Goal: Information Seeking & Learning: Check status

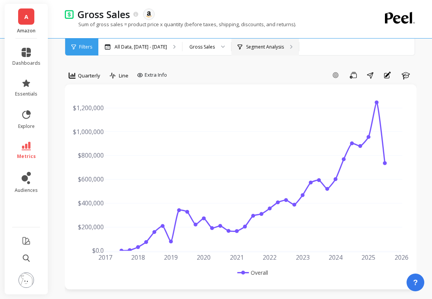
click at [289, 50] on div "Segment Analysis" at bounding box center [265, 47] width 68 height 17
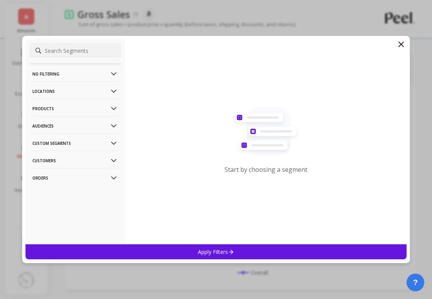
click at [401, 40] on icon at bounding box center [401, 44] width 9 height 9
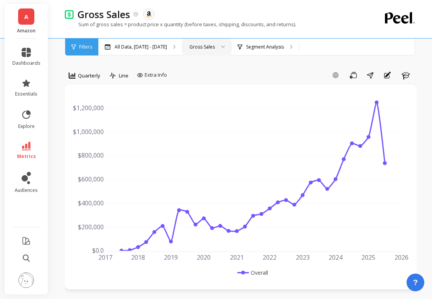
click at [215, 45] on div "Gross Sales" at bounding box center [201, 46] width 25 height 7
click at [183, 72] on div "Add Goal Save Share Annotations Learn" at bounding box center [293, 75] width 247 height 12
click at [287, 52] on div "Segment Analysis" at bounding box center [265, 47] width 68 height 17
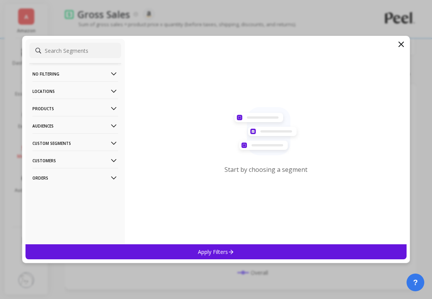
click at [86, 114] on p "Products" at bounding box center [75, 109] width 86 height 20
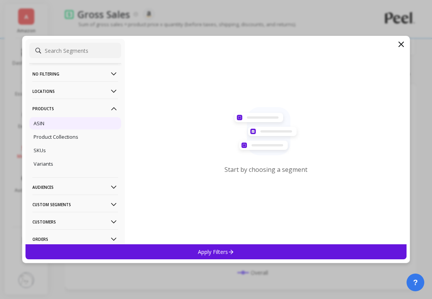
click at [91, 121] on div "ASIN" at bounding box center [75, 123] width 92 height 12
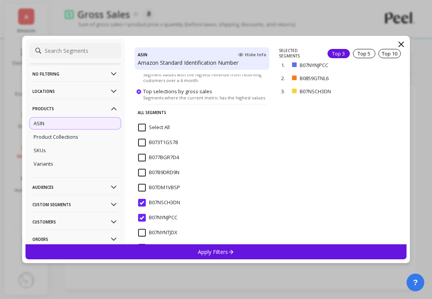
scroll to position [87, 0]
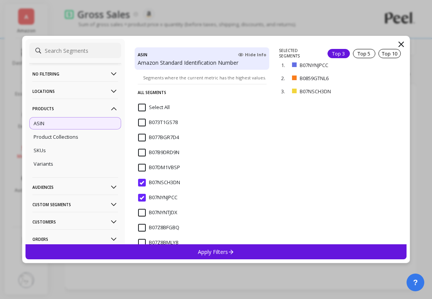
click at [146, 183] on input "B07NSCH3DN" at bounding box center [159, 183] width 42 height 8
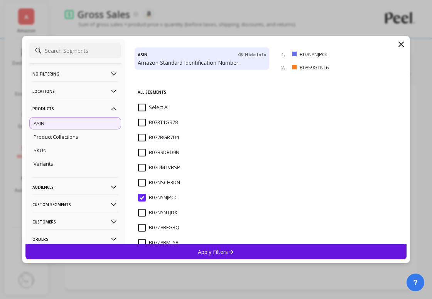
scroll to position [176, 0]
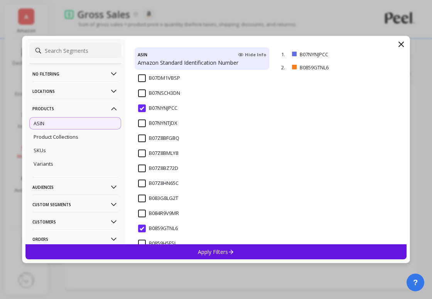
click at [143, 226] on input "B0859GTNL6" at bounding box center [158, 229] width 40 height 8
click at [195, 242] on div "B0859H5FSL" at bounding box center [202, 248] width 135 height 23
click at [146, 240] on div "B0859H5FSL" at bounding box center [202, 248] width 135 height 23
click at [165, 248] on div "Apply Filters" at bounding box center [215, 252] width 381 height 15
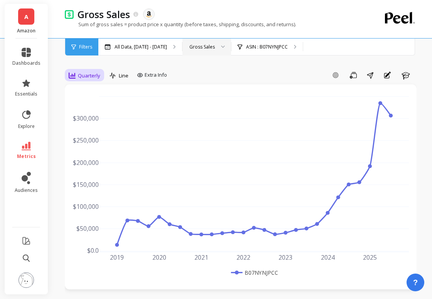
click at [88, 74] on span "Quarterly" at bounding box center [89, 75] width 22 height 7
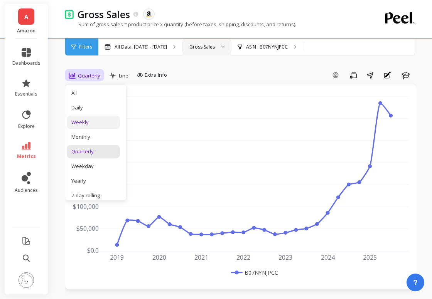
click at [91, 126] on div "Weekly" at bounding box center [93, 122] width 44 height 7
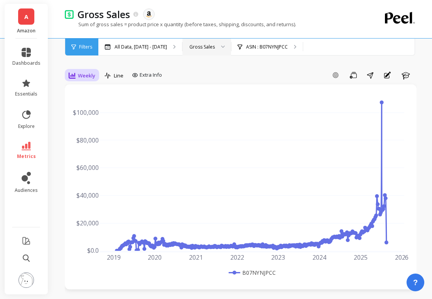
click at [83, 75] on span "Weekly" at bounding box center [86, 75] width 17 height 7
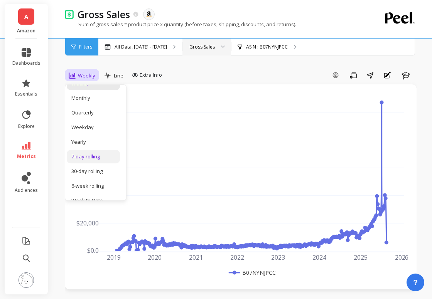
scroll to position [44, 0]
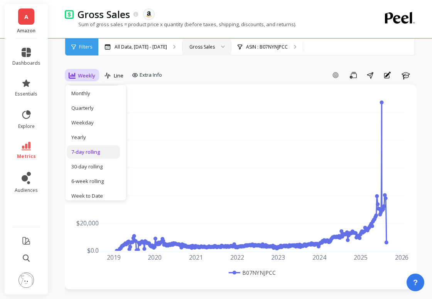
click at [88, 157] on div "7-day rolling" at bounding box center [93, 152] width 53 height 14
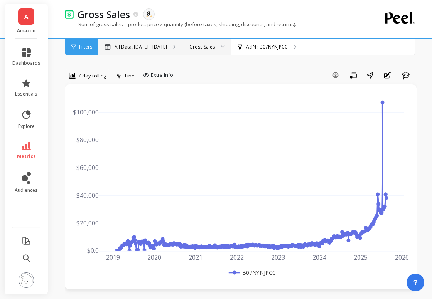
click at [155, 48] on p "All Data, [DATE] - [DATE]" at bounding box center [141, 47] width 52 height 6
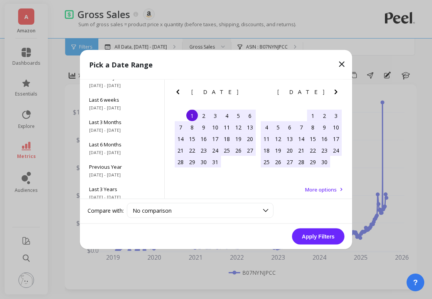
scroll to position [104, 0]
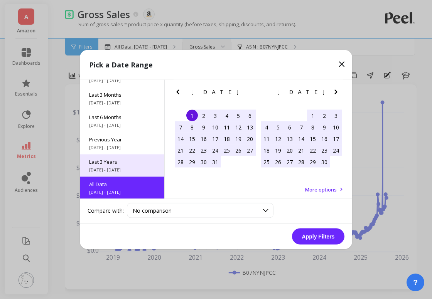
click at [121, 159] on span "Last 3 Years" at bounding box center [122, 162] width 66 height 7
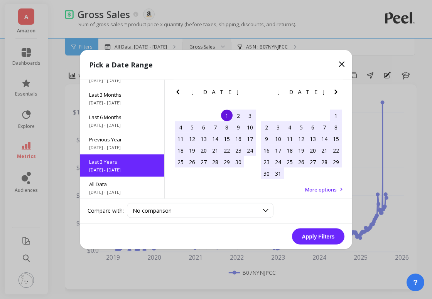
click at [313, 231] on button "Apply Filters" at bounding box center [318, 237] width 52 height 16
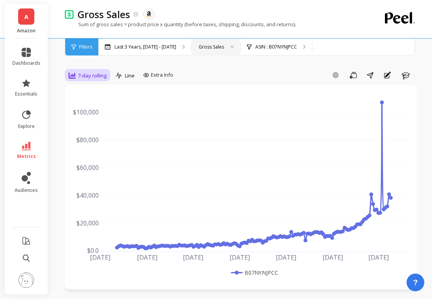
click at [96, 74] on span "7-day rolling" at bounding box center [92, 75] width 29 height 7
click at [159, 45] on p "Last 3 Years, [DATE] - [DATE]" at bounding box center [146, 47] width 62 height 6
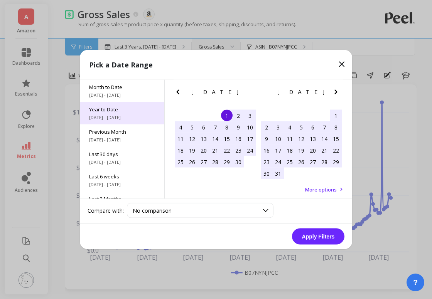
click at [111, 112] on span "Year to Date" at bounding box center [122, 109] width 66 height 7
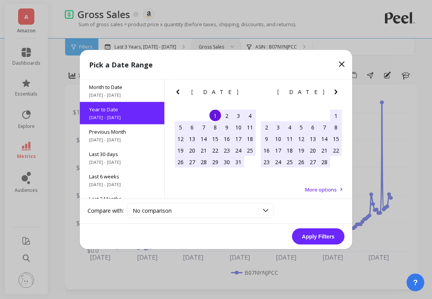
click at [302, 233] on button "Apply Filters" at bounding box center [318, 237] width 52 height 16
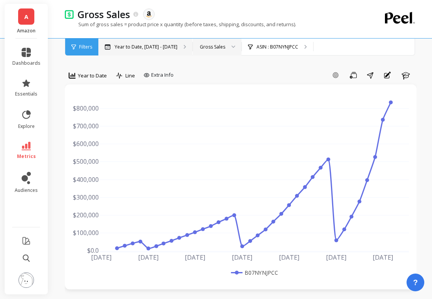
click at [131, 51] on div "Year to Date, [DATE] - [DATE]" at bounding box center [145, 47] width 94 height 17
click at [89, 78] on span "Year to Date" at bounding box center [92, 75] width 29 height 7
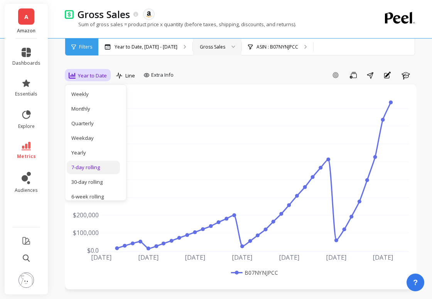
scroll to position [29, 0]
click at [86, 170] on div "7-day rolling" at bounding box center [93, 167] width 44 height 7
